Goal: Information Seeking & Learning: Check status

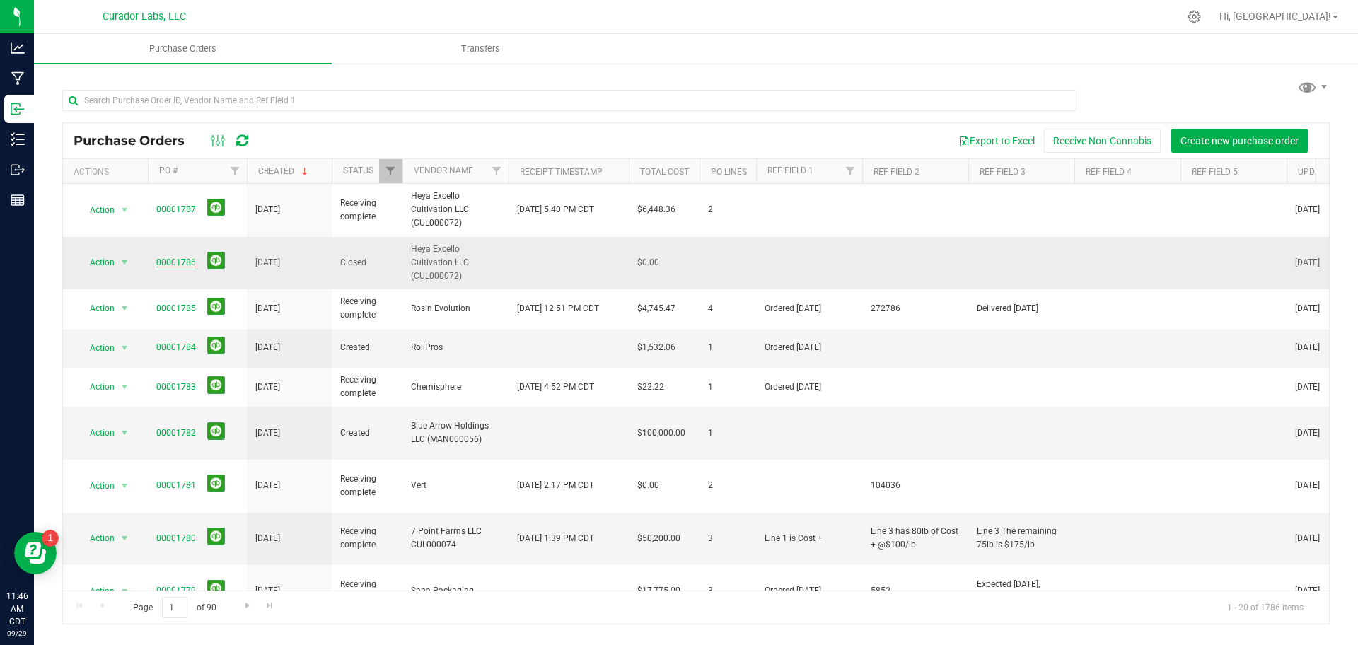
click at [164, 264] on link "00001786" at bounding box center [176, 262] width 40 height 10
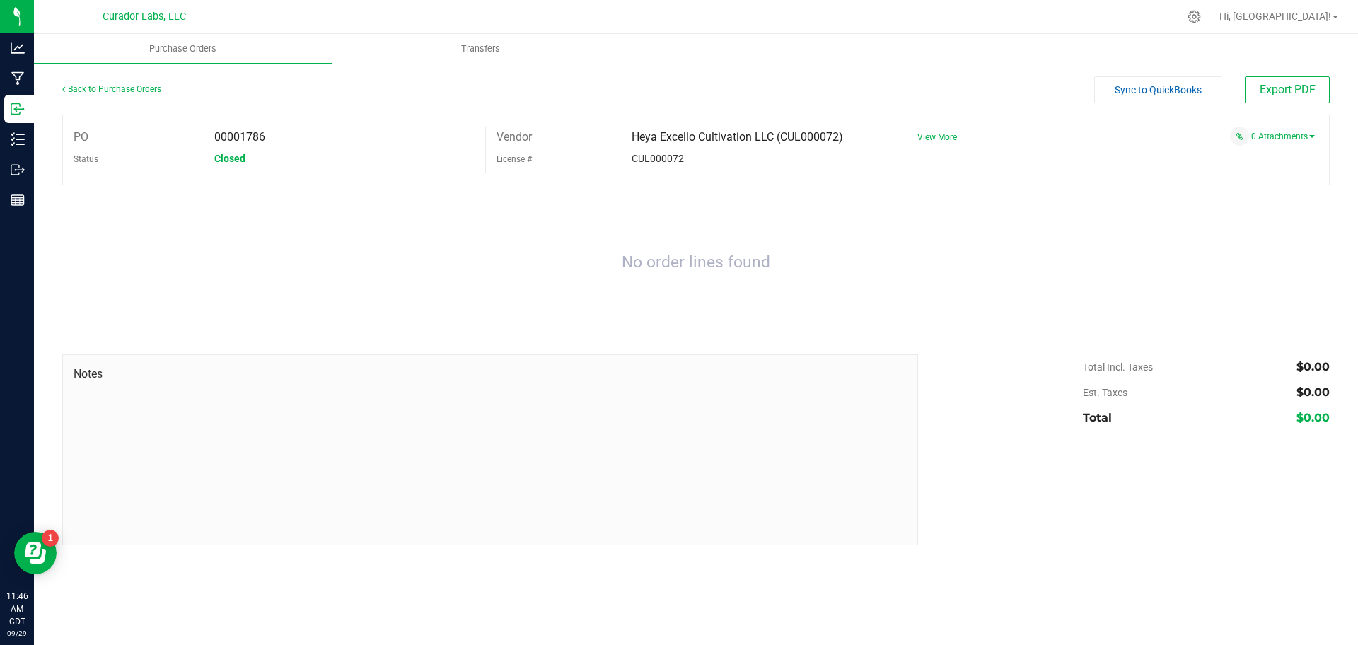
click at [117, 88] on link "Back to Purchase Orders" at bounding box center [111, 89] width 99 height 10
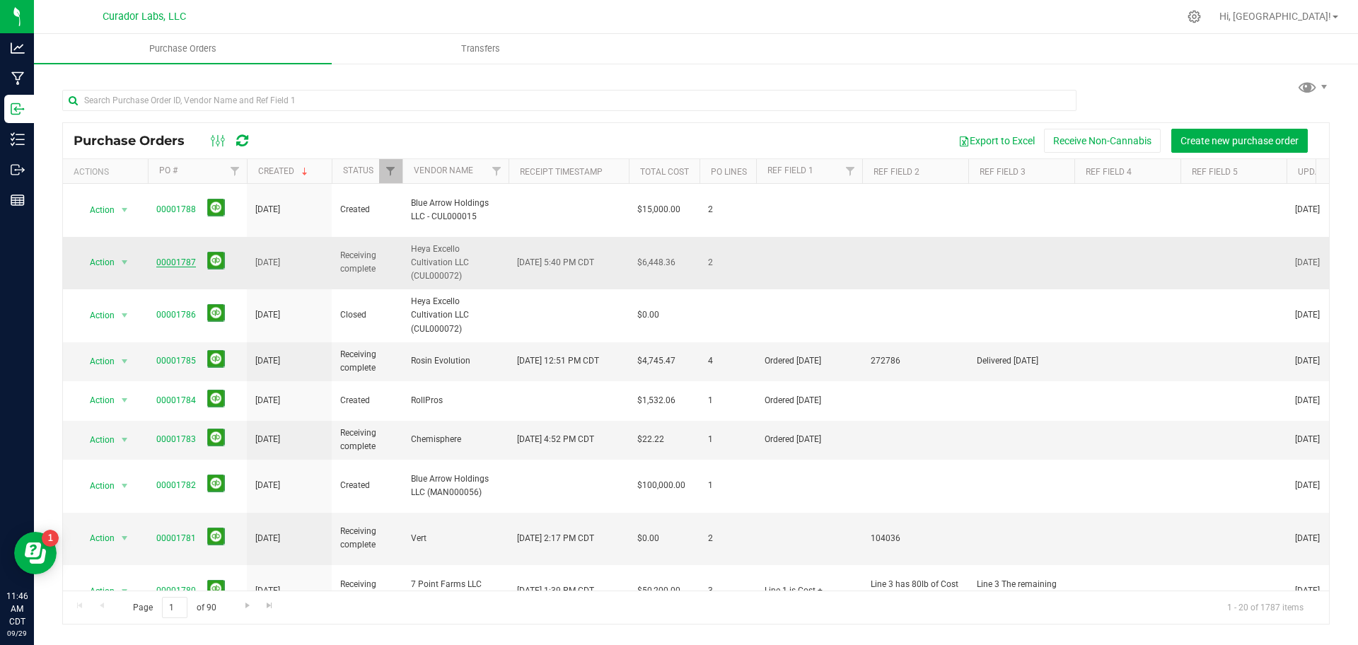
click at [166, 257] on link "00001787" at bounding box center [176, 262] width 40 height 10
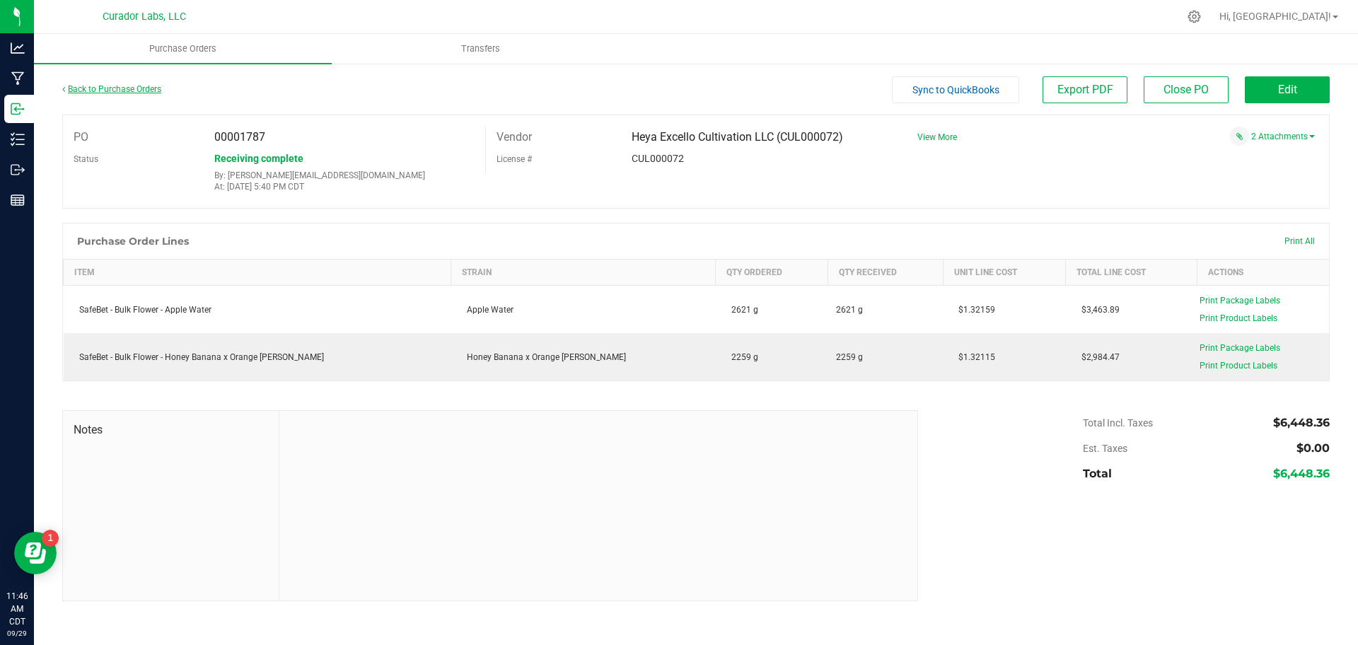
click at [78, 87] on link "Back to Purchase Orders" at bounding box center [111, 89] width 99 height 10
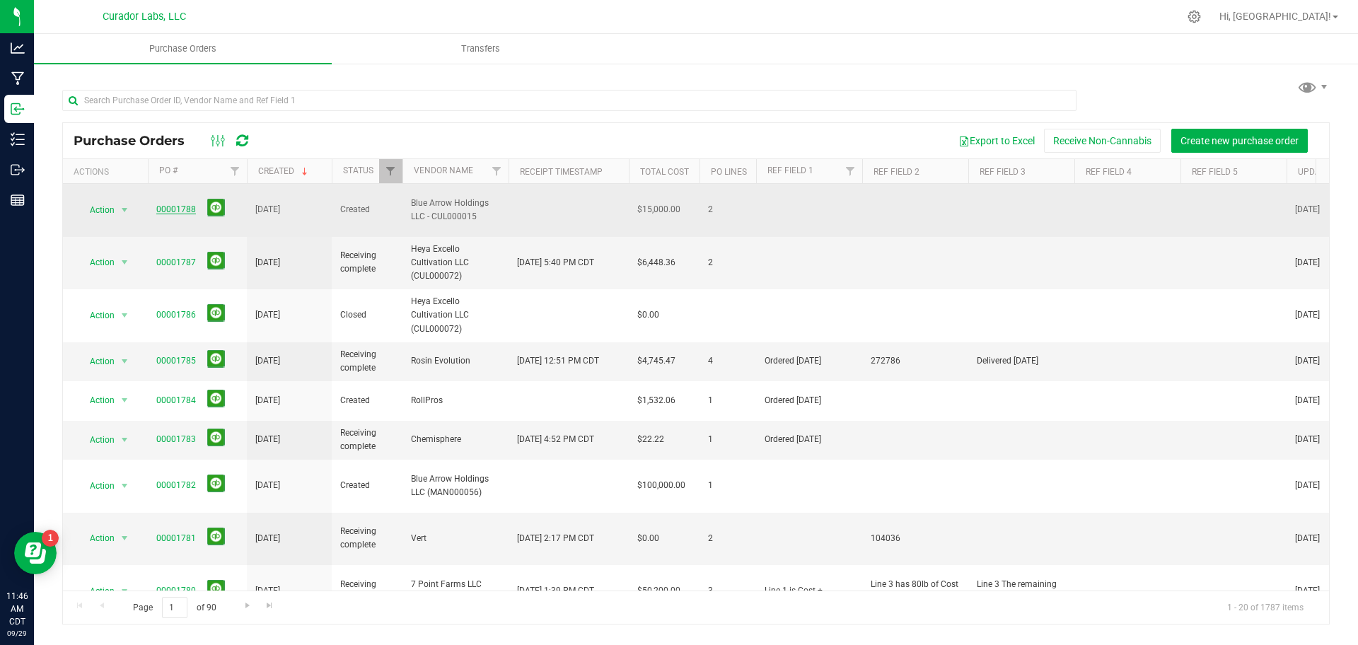
click at [170, 204] on link "00001788" at bounding box center [176, 209] width 40 height 10
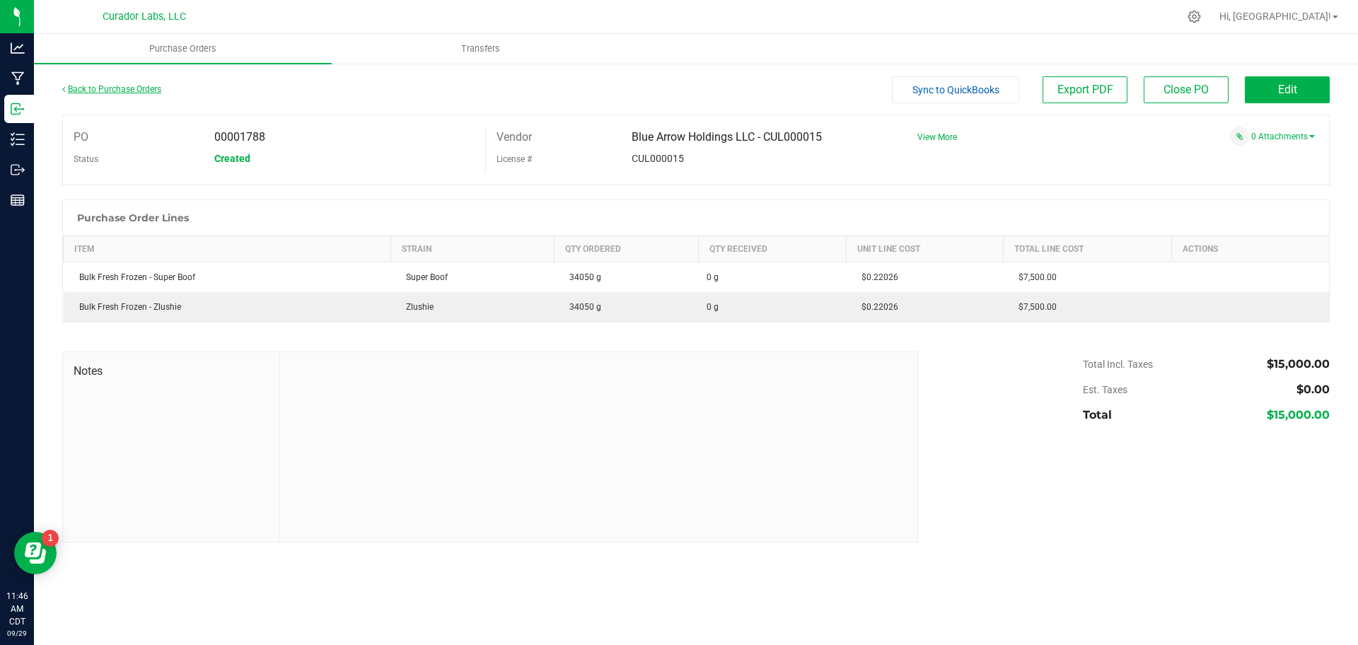
click at [95, 85] on link "Back to Purchase Orders" at bounding box center [111, 89] width 99 height 10
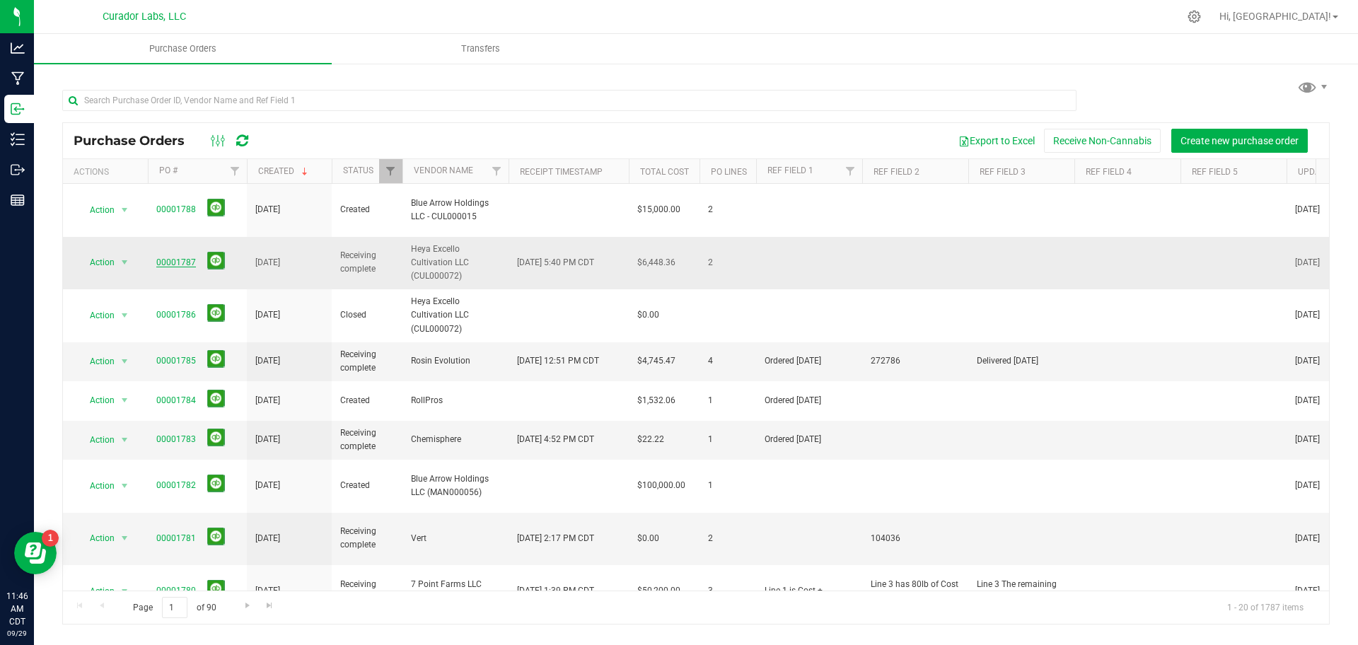
click at [169, 257] on link "00001787" at bounding box center [176, 262] width 40 height 10
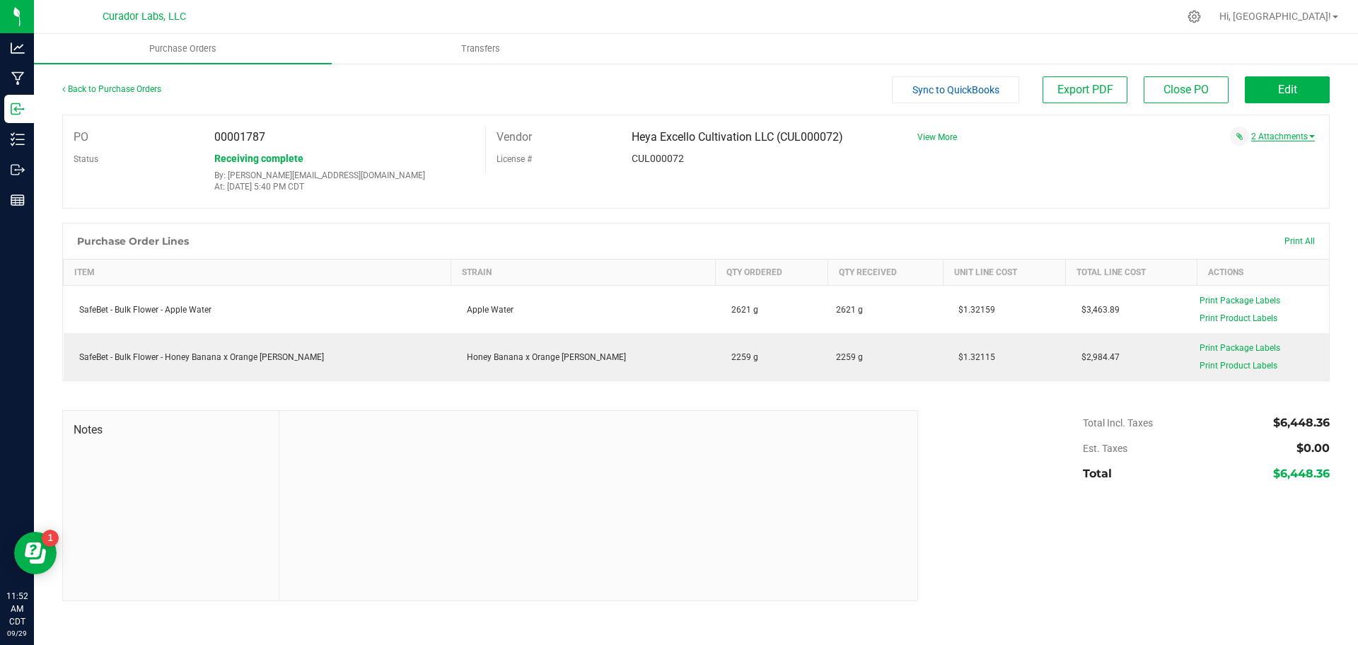
click at [1263, 141] on link "2 Attachments" at bounding box center [1283, 137] width 64 height 10
click at [1260, 163] on span "Invoice PO 1787.pdf" at bounding box center [1257, 167] width 69 height 9
click at [1256, 152] on span "Invoice PO 1787.xlsx" at bounding box center [1256, 154] width 71 height 9
